Goal: Go to known website: Access a specific website the user already knows

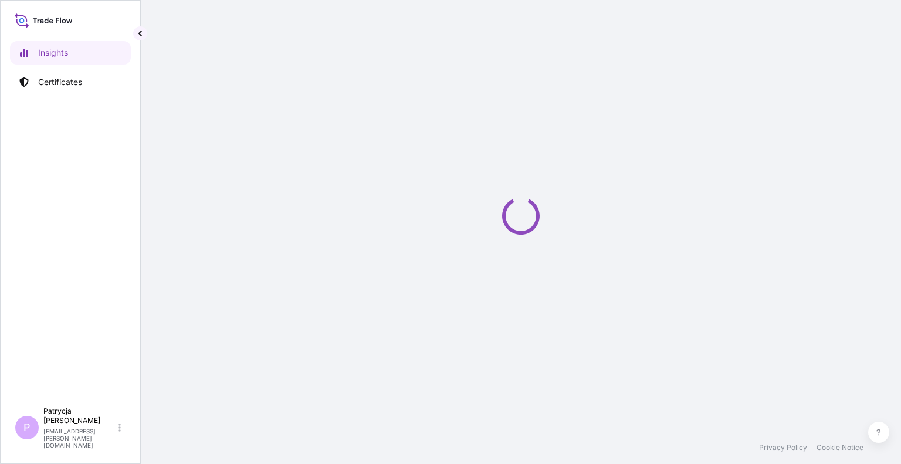
select select "2025"
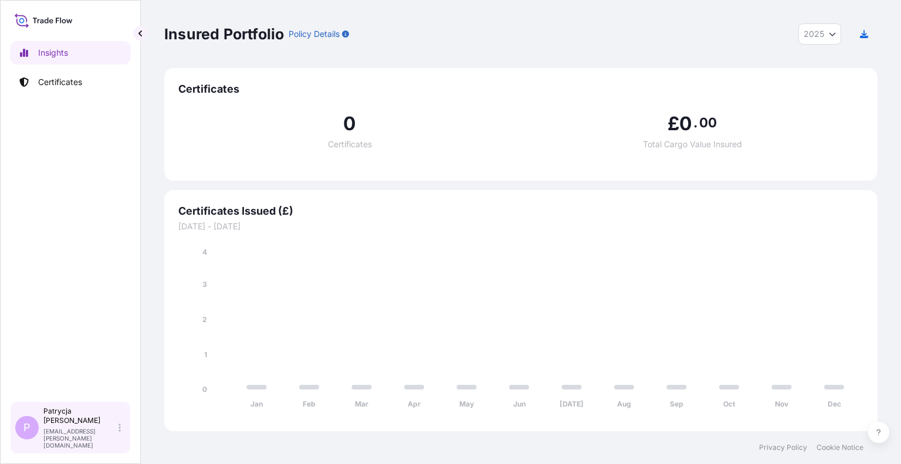
click at [114, 438] on div "[PERSON_NAME] [EMAIL_ADDRESS][PERSON_NAME][DOMAIN_NAME]" at bounding box center [84, 428] width 82 height 42
